Goal: Transaction & Acquisition: Purchase product/service

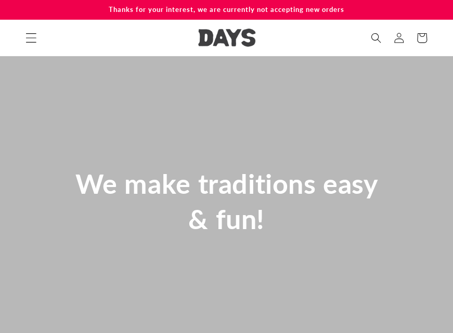
click at [32, 39] on icon "Menu" at bounding box center [30, 37] width 11 height 11
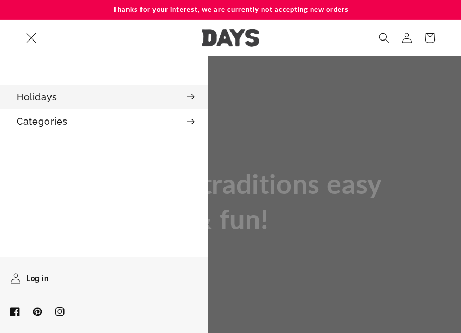
scroll to position [0, 1383]
click at [84, 108] on summary "Holidays" at bounding box center [104, 96] width 208 height 23
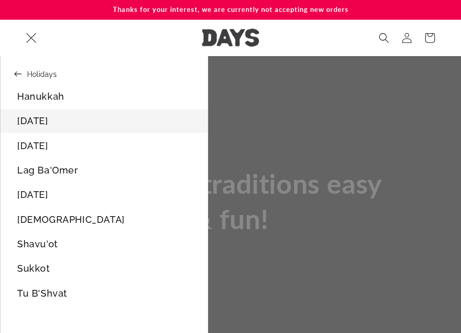
click at [92, 130] on link "[DATE]" at bounding box center [104, 120] width 207 height 23
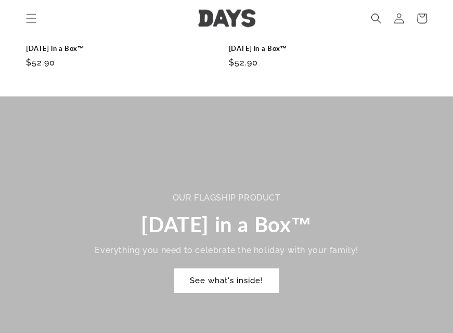
scroll to position [624, 0]
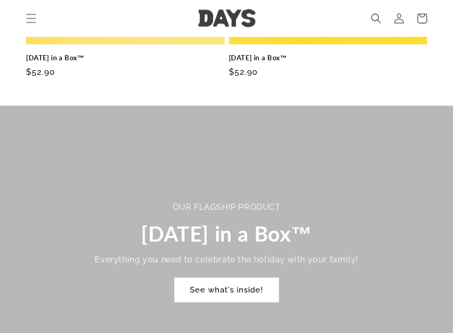
click at [284, 53] on link "[DATE] in a Box™" at bounding box center [328, 57] width 199 height 9
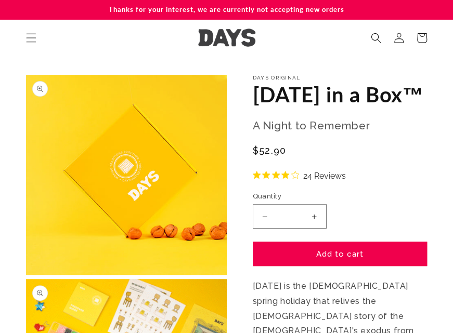
click at [310, 229] on button "Increase quantity for Passover in a Box™" at bounding box center [314, 216] width 23 height 24
click at [323, 229] on button "Increase quantity for Passover in a Box™" at bounding box center [314, 216] width 23 height 24
type input "*"
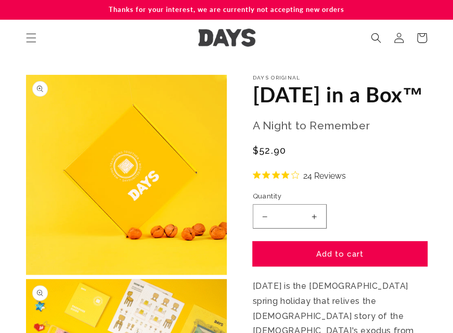
click at [324, 266] on button "Add to cart" at bounding box center [340, 254] width 175 height 24
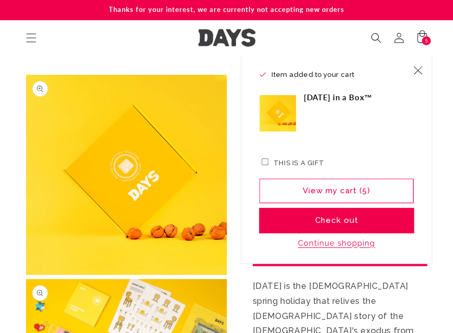
click at [329, 216] on button "Check out" at bounding box center [337, 221] width 154 height 24
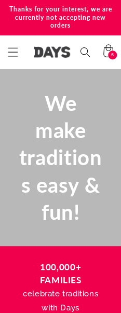
scroll to position [0, 121]
